Goal: Information Seeking & Learning: Learn about a topic

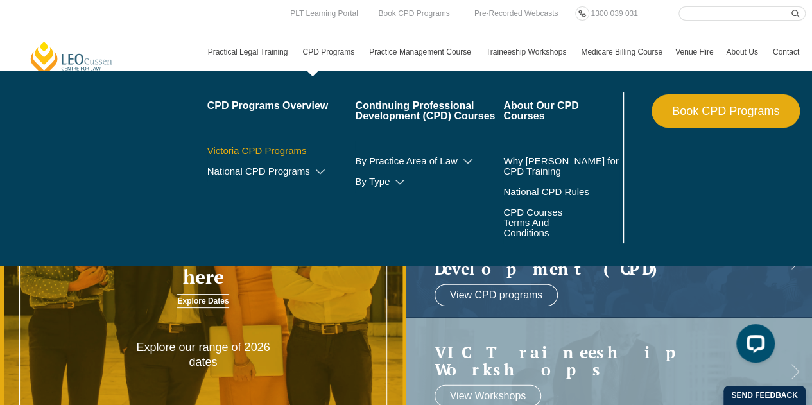
click at [265, 152] on link "Victoria CPD Programs" at bounding box center [281, 151] width 148 height 10
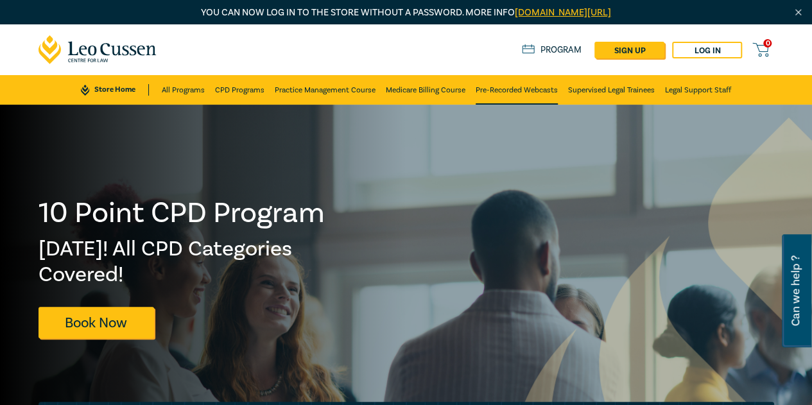
click at [521, 96] on link "Pre-Recorded Webcasts" at bounding box center [517, 90] width 82 height 30
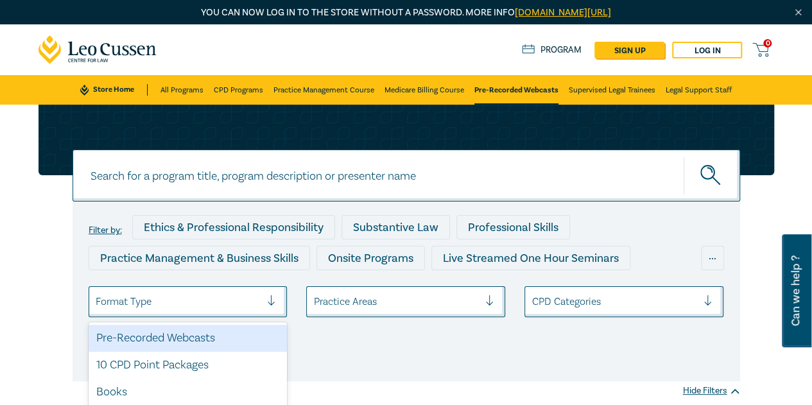
click at [189, 307] on div at bounding box center [179, 302] width 166 height 17
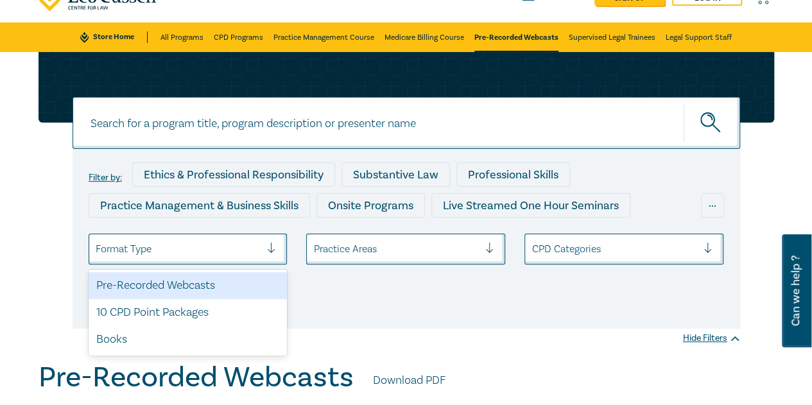
scroll to position [72, 0]
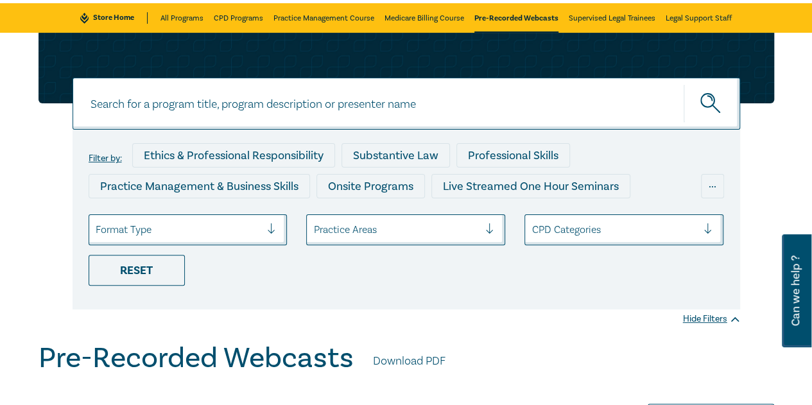
click at [55, 266] on div "Filter by: Ethics & Professional Responsibility Substantive Law Professional Sk…" at bounding box center [406, 171] width 751 height 277
